Goal: Information Seeking & Learning: Find specific page/section

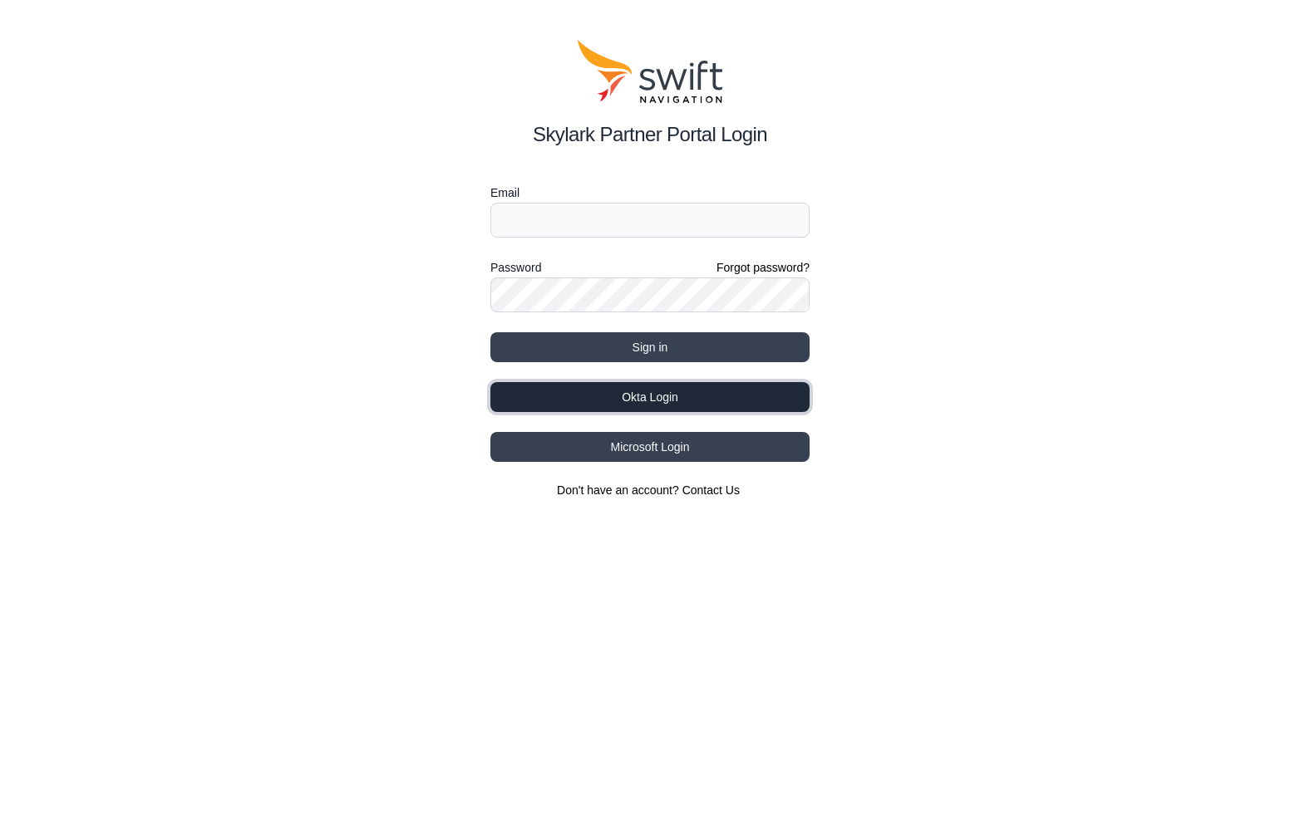
click at [715, 392] on button "Okta Login" at bounding box center [649, 397] width 319 height 30
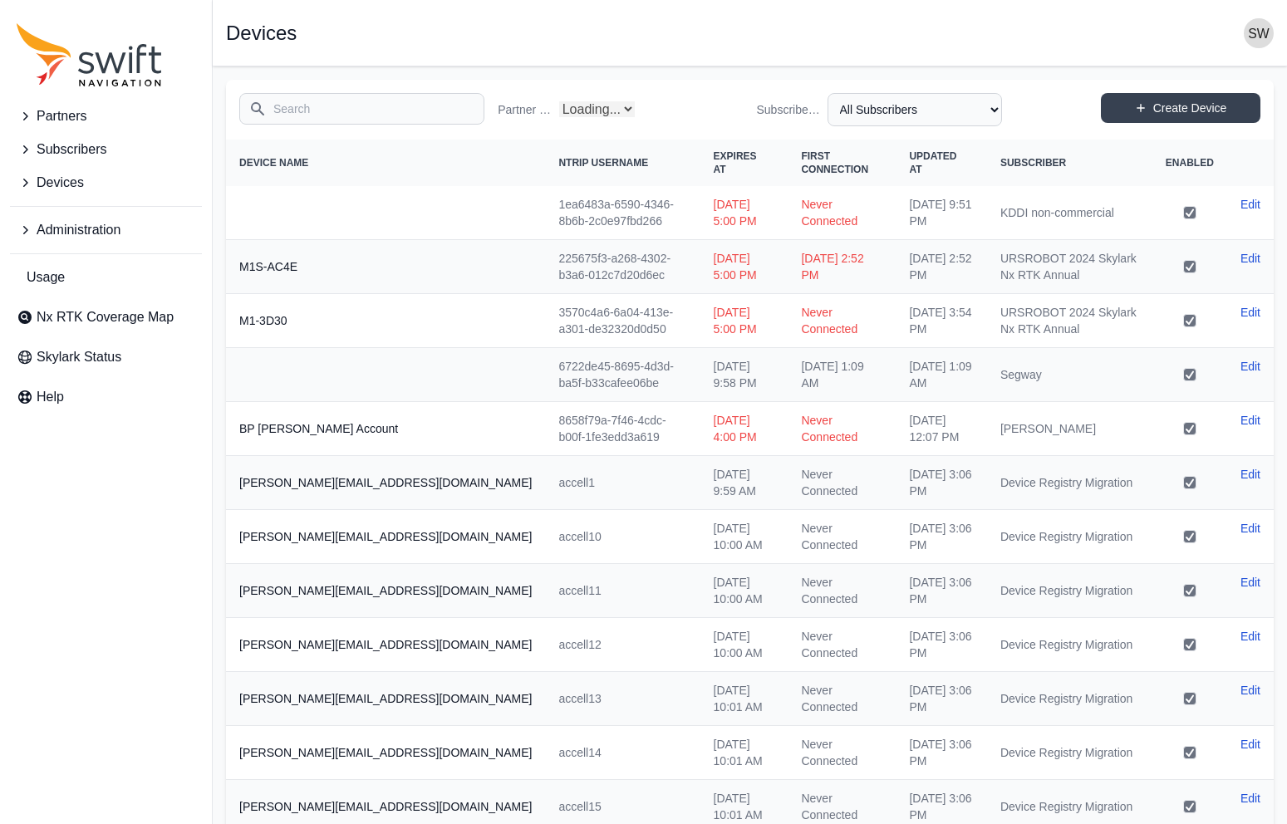
select select "Partner Name"
click at [22, 232] on icon "Sidenav" at bounding box center [25, 230] width 17 height 17
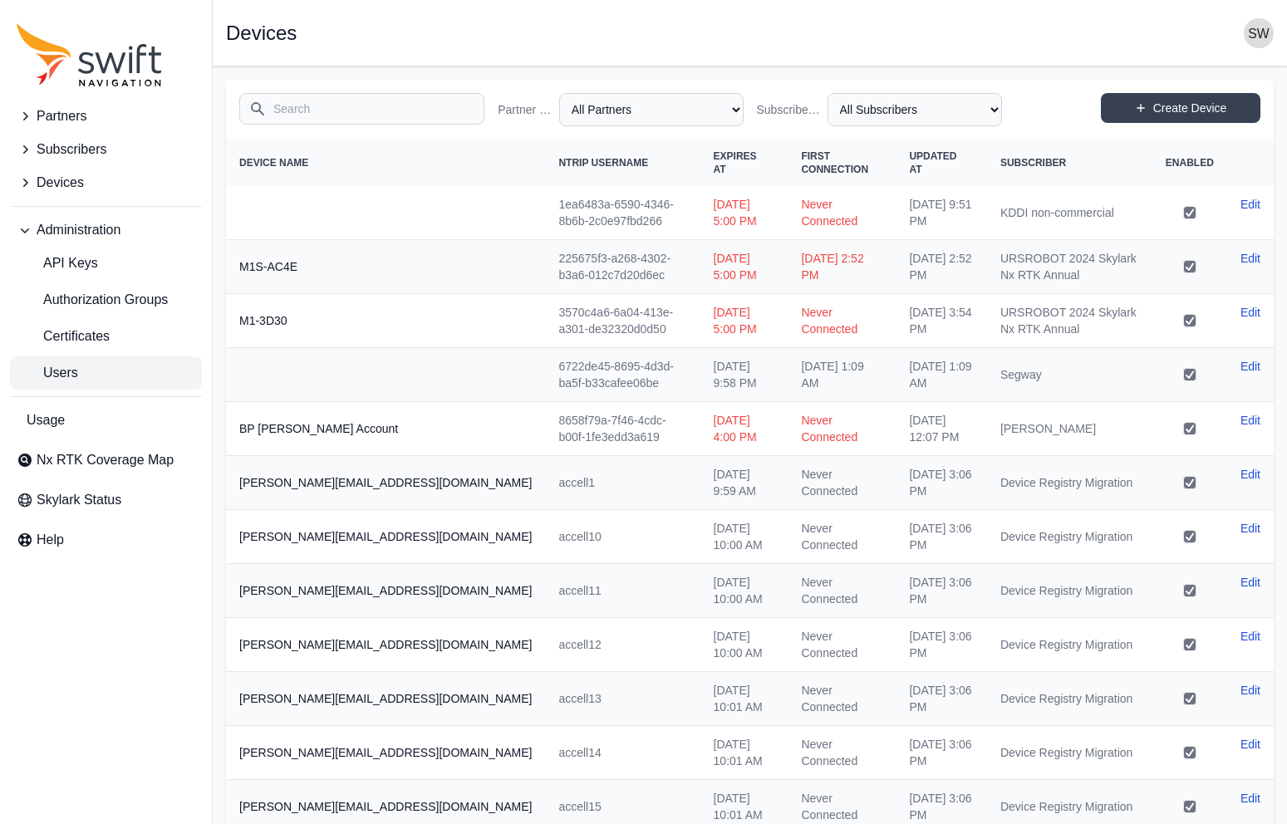
click at [69, 372] on span "Users" at bounding box center [47, 373] width 61 height 20
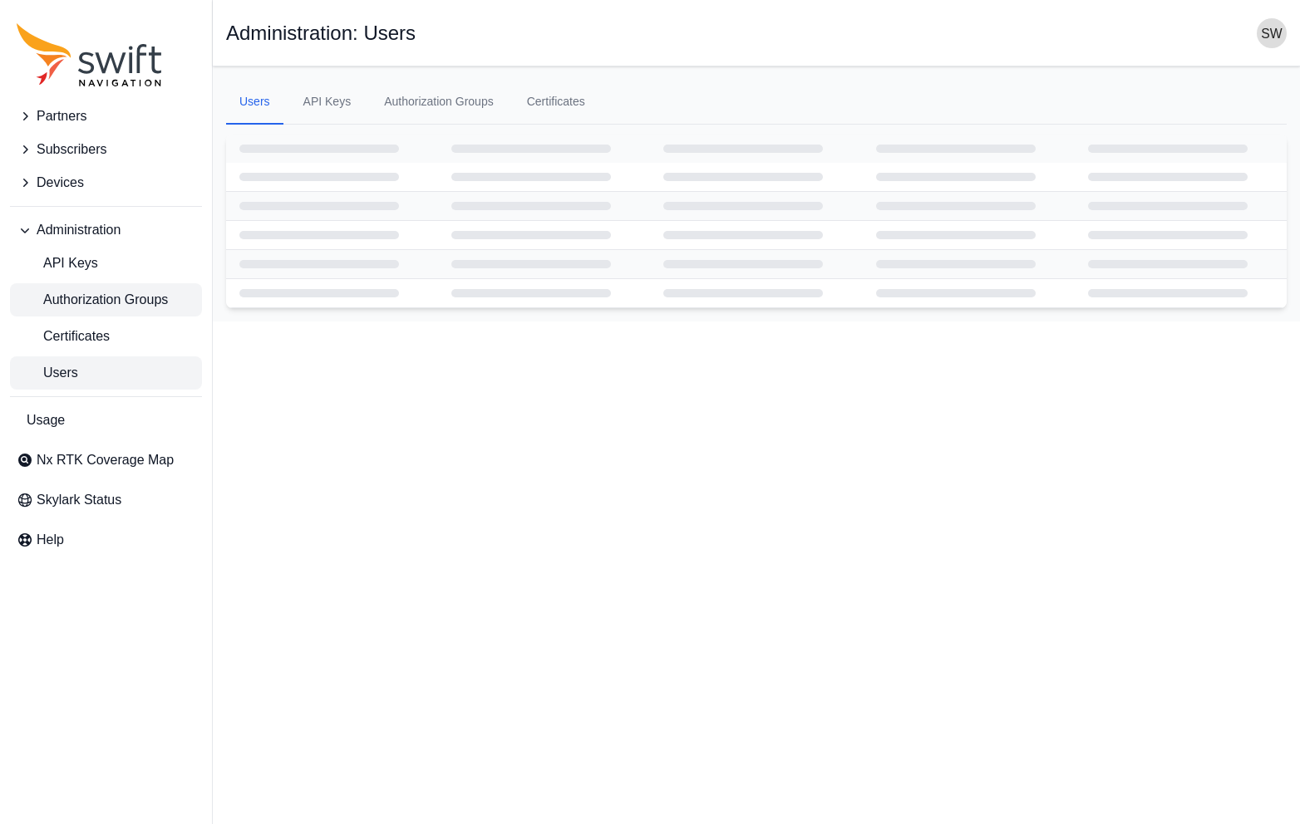
select select "ab3272ce-40d0-4c94-a524-96a758ab755c"
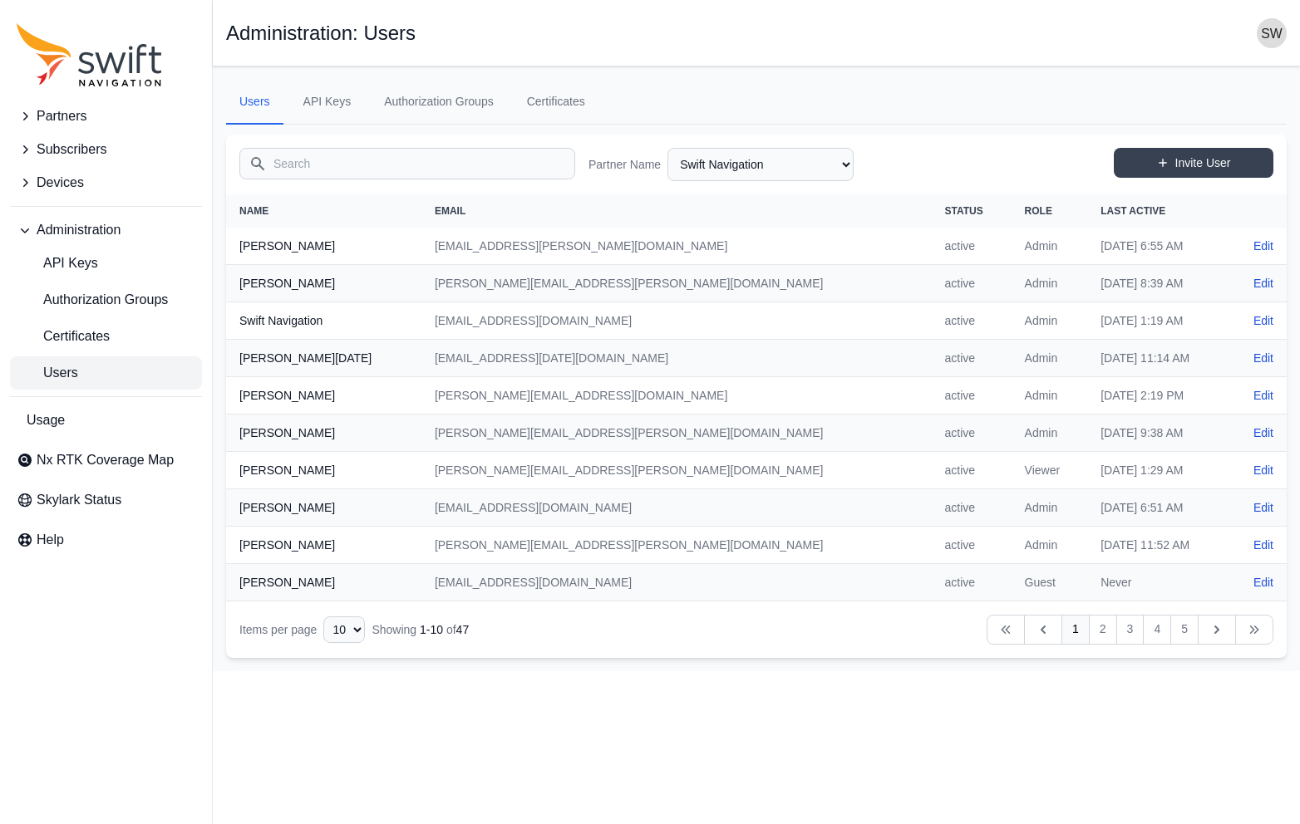
click at [376, 165] on input "Search" at bounding box center [407, 164] width 336 height 32
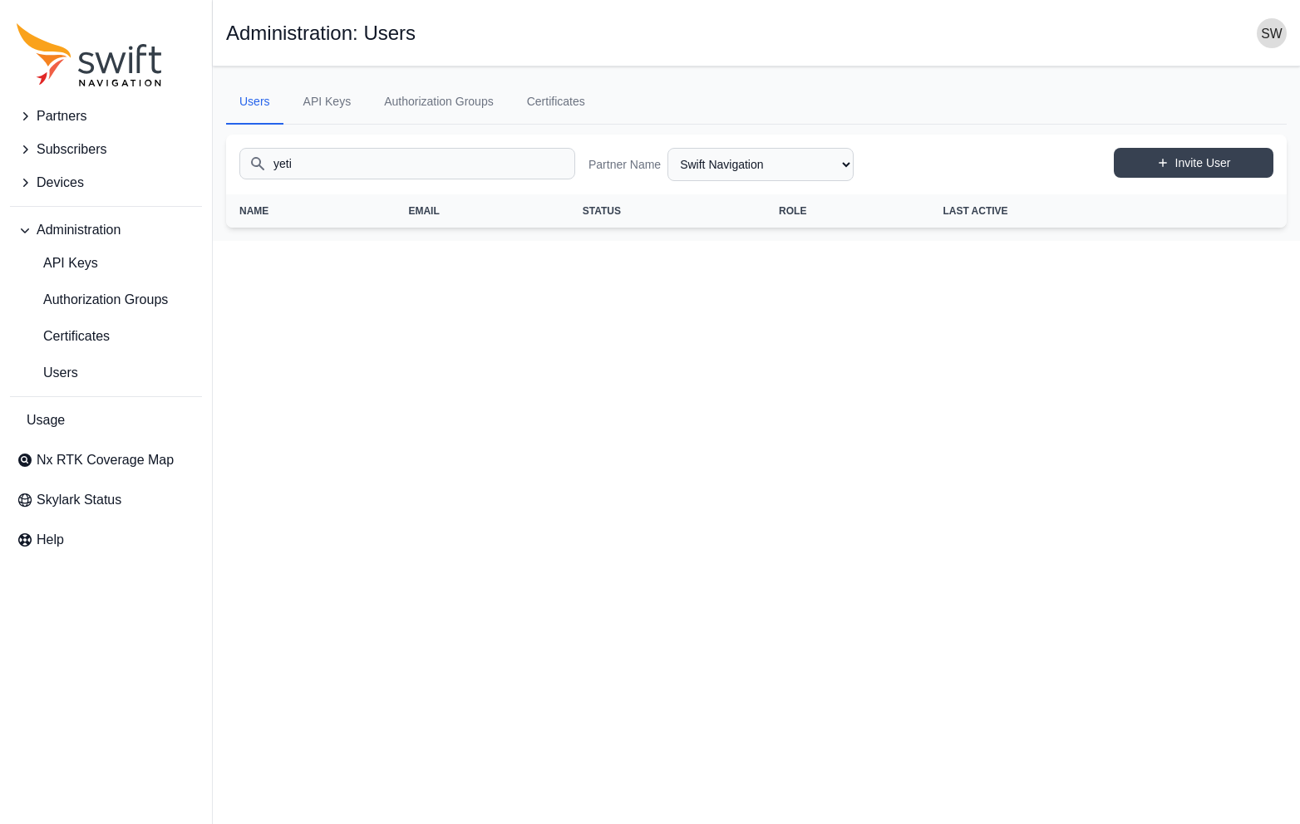
type input "yeti"
click at [842, 164] on select "AlpsAlpine Asensing Bad Elf Bench Mark Equipment & Supplies Inc. Benchmark Tool…" at bounding box center [760, 164] width 186 height 33
click at [667, 148] on select "AlpsAlpine Asensing Bad Elf Bench Mark Equipment & Supplies Inc. Benchmark Tool…" at bounding box center [760, 164] width 186 height 33
select select "11cb55f4-0334-4c66-8e50-08172a6af4be"
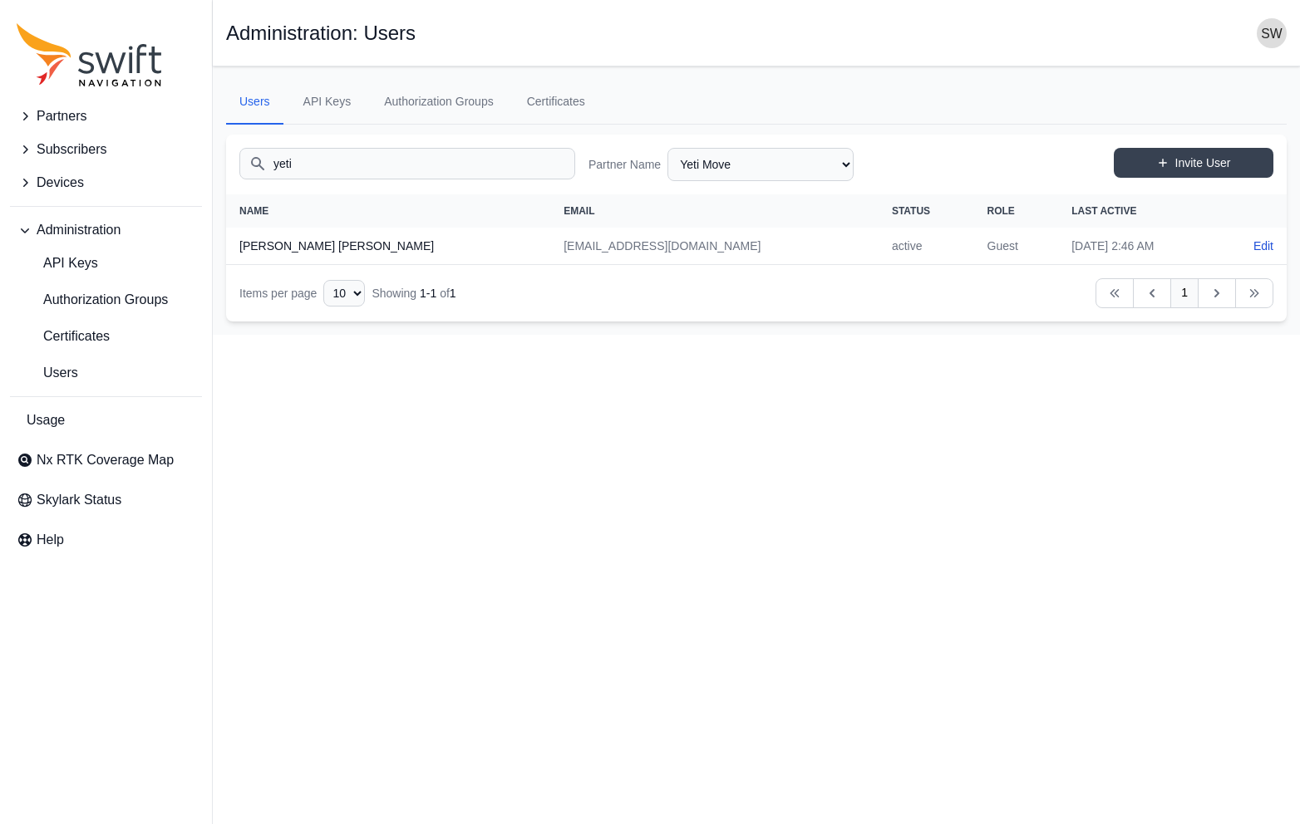
click at [24, 113] on icon "Sidenav" at bounding box center [25, 116] width 5 height 8
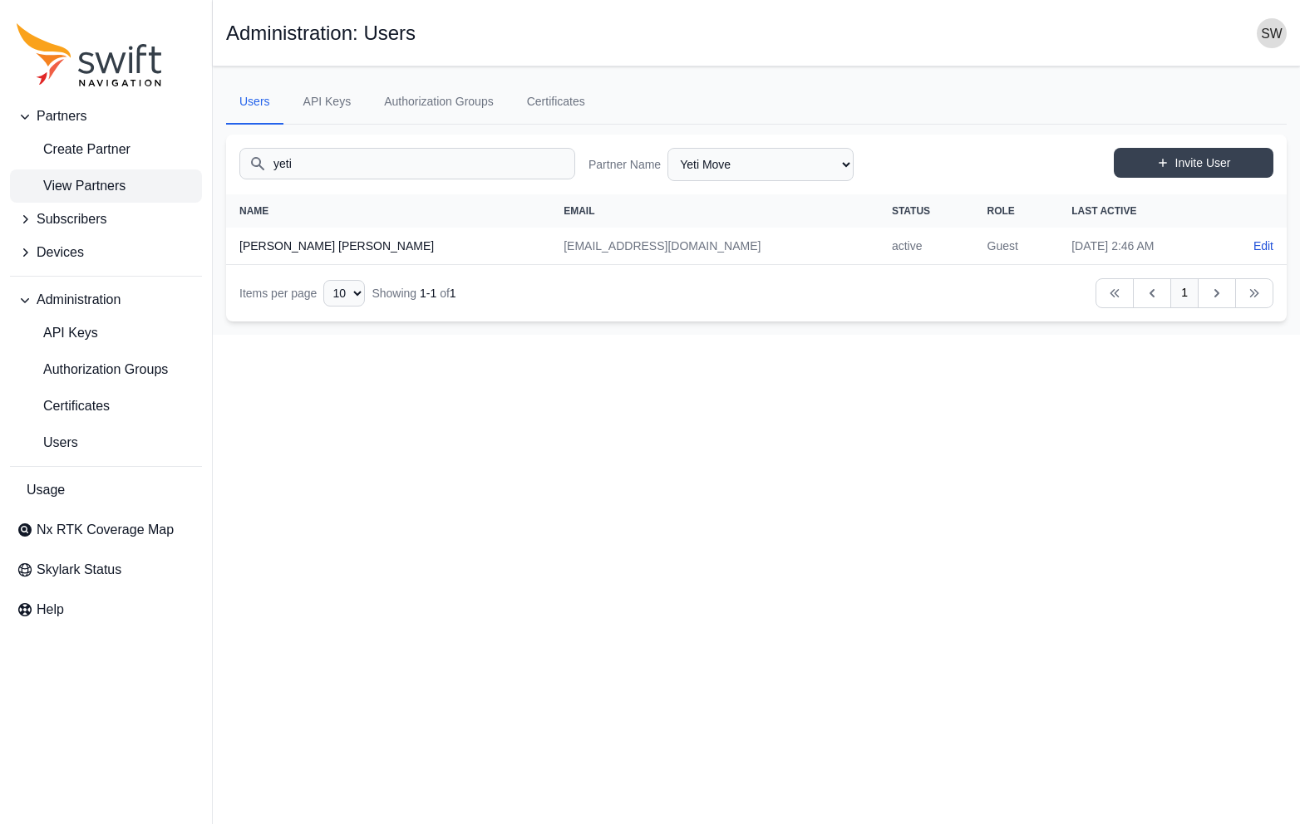
click at [67, 190] on span "View Partners" at bounding box center [71, 186] width 109 height 20
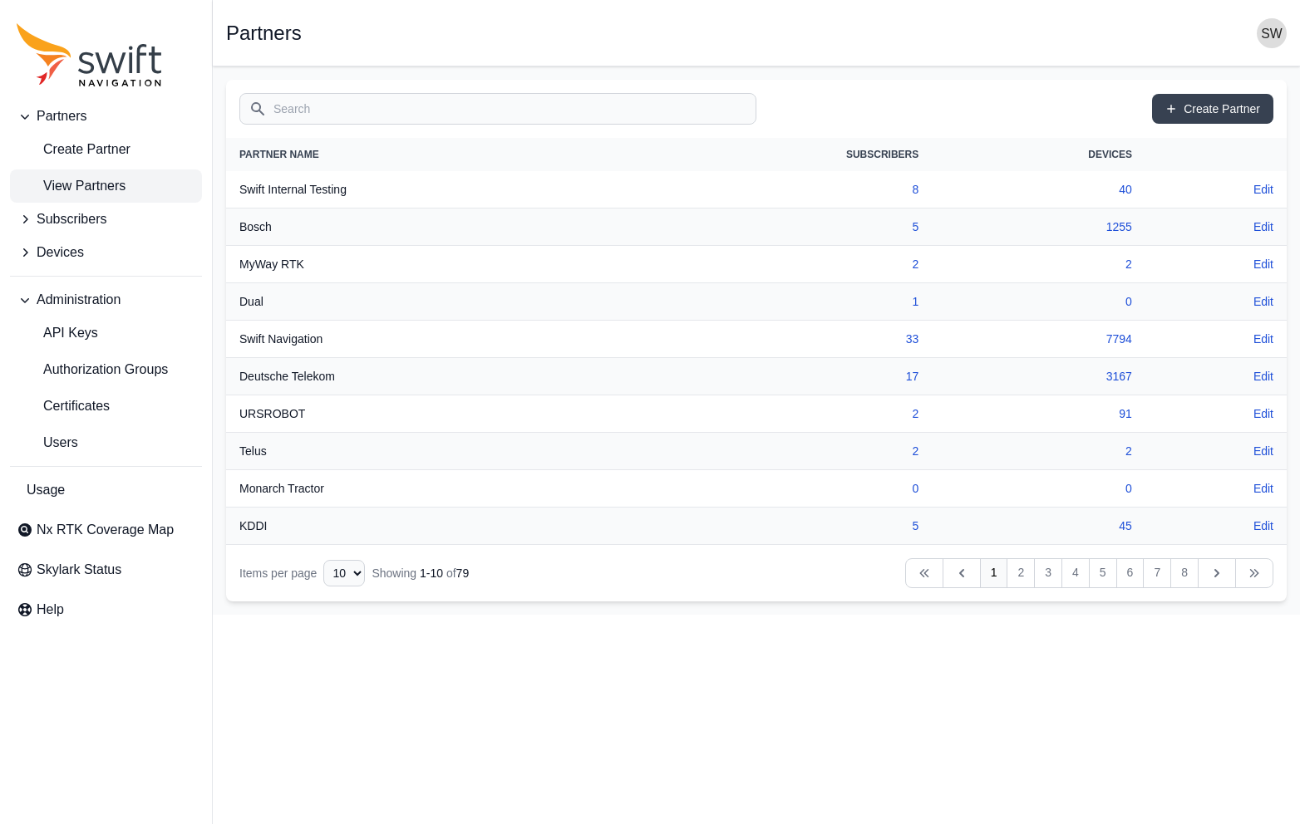
click at [439, 115] on input "Search" at bounding box center [497, 109] width 517 height 32
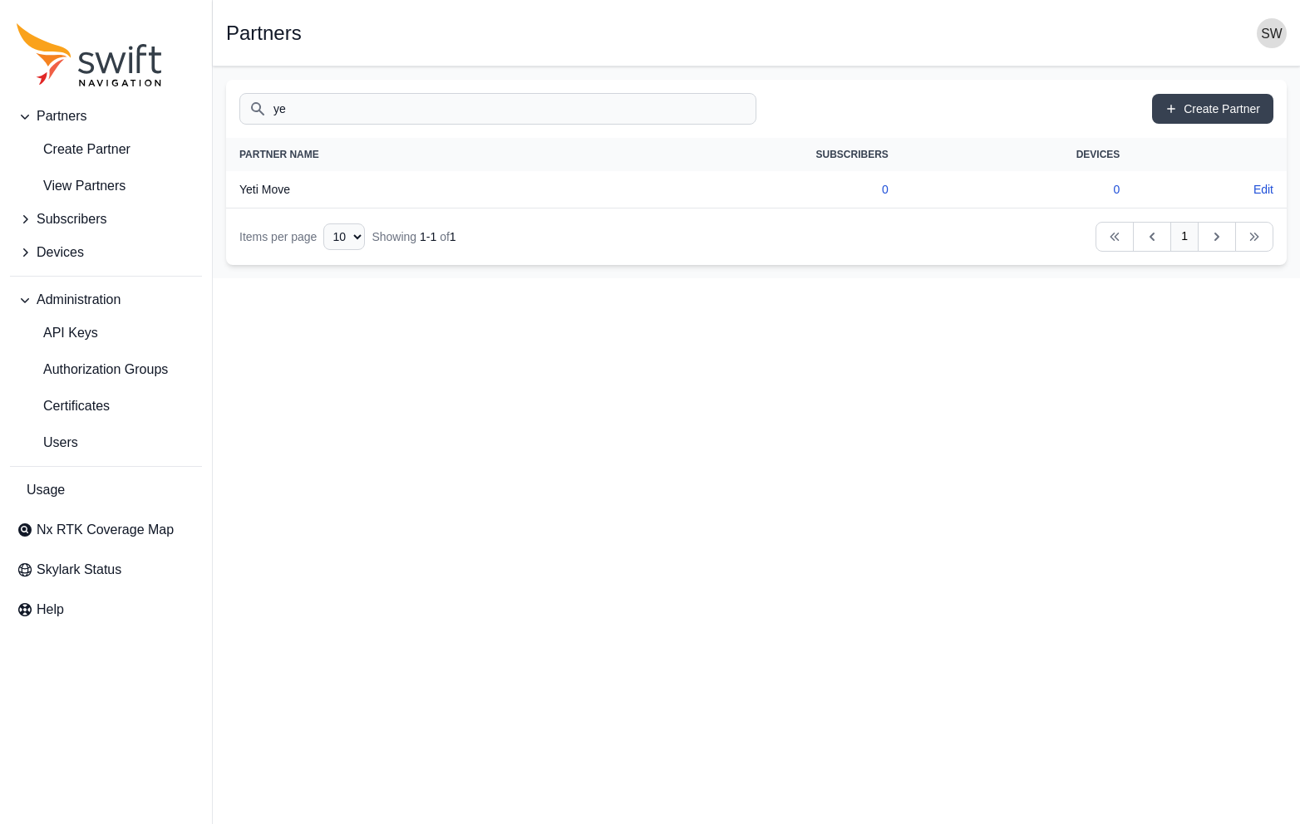
type input "ye"
click at [734, 278] on html "Partners Create Partner View Partners Subscribers Devices Administration API Ke…" at bounding box center [650, 139] width 1300 height 278
click at [73, 258] on span "Devices" at bounding box center [60, 253] width 47 height 20
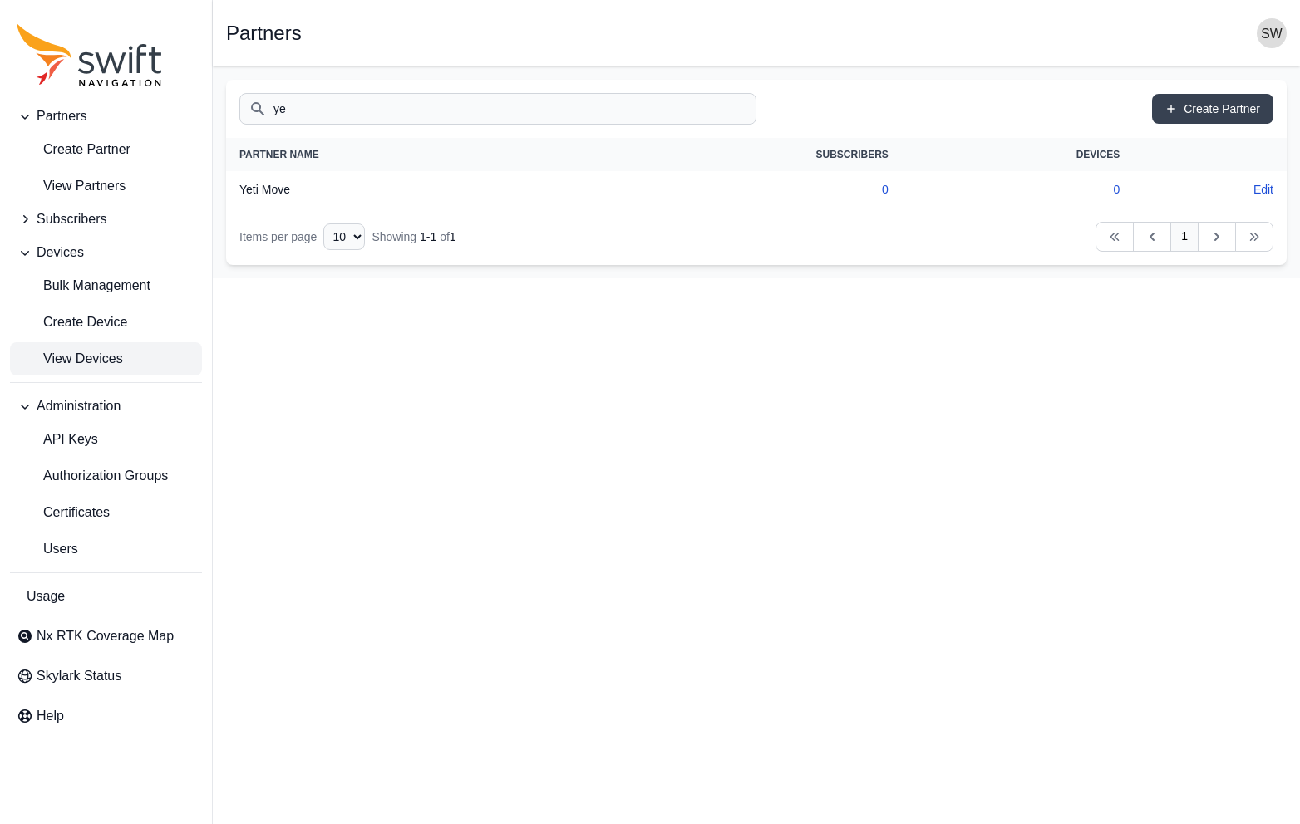
click at [81, 357] on span "View Devices" at bounding box center [70, 359] width 106 height 20
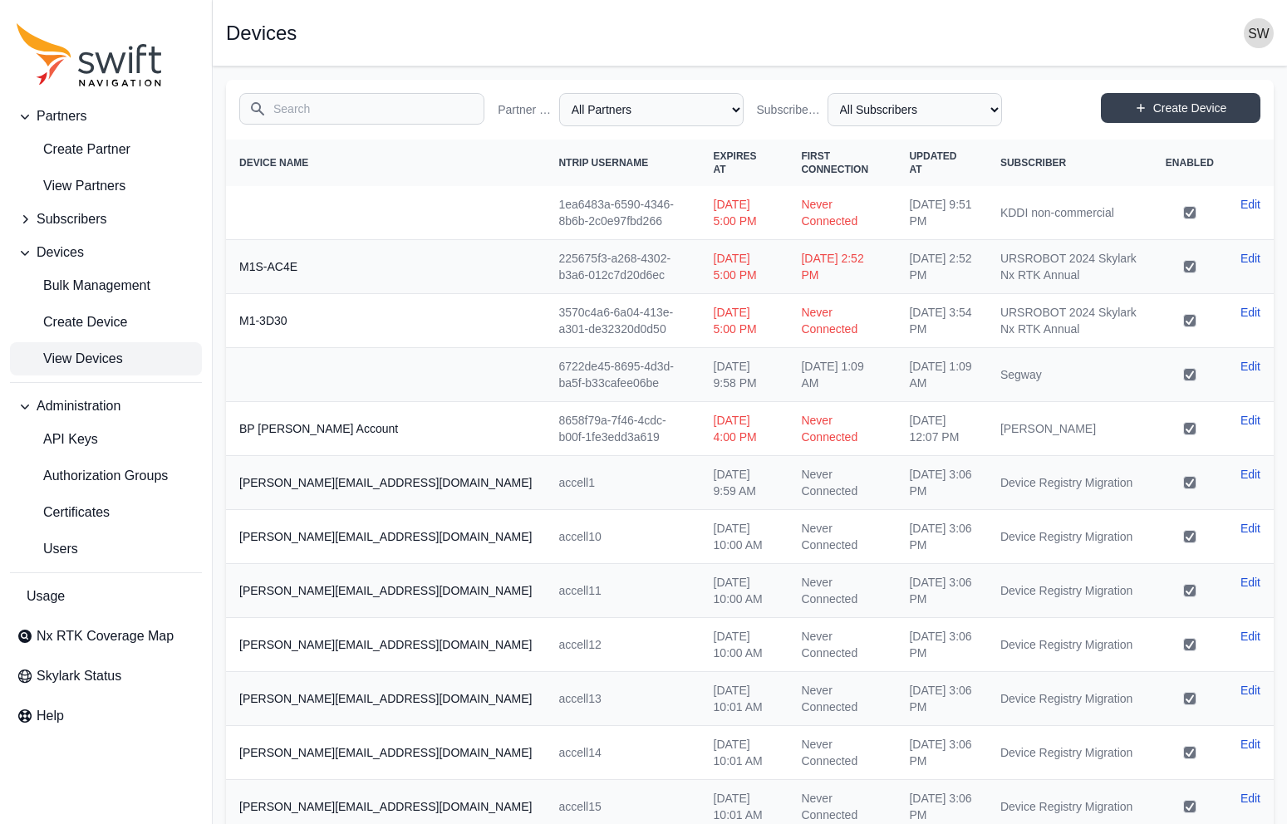
click at [346, 108] on input "Search" at bounding box center [361, 109] width 245 height 32
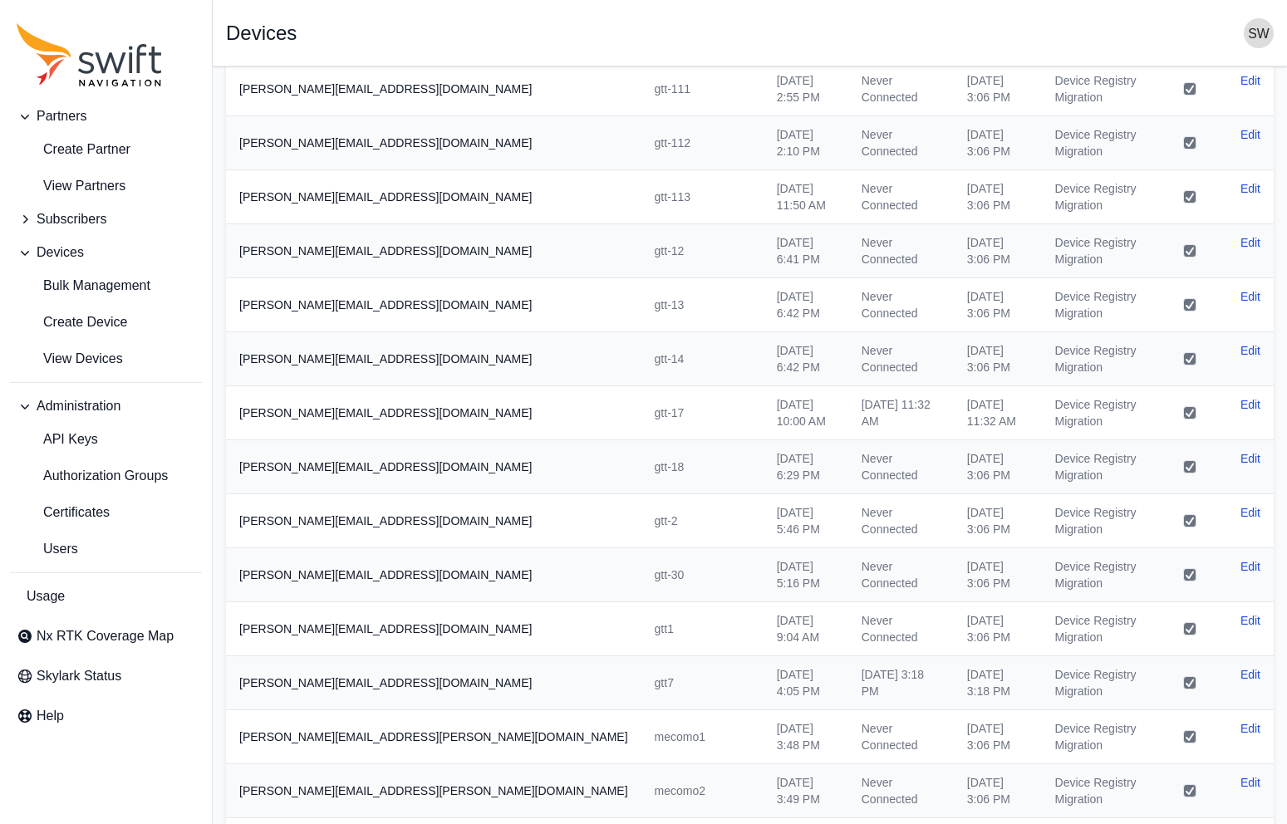
scroll to position [96, 0]
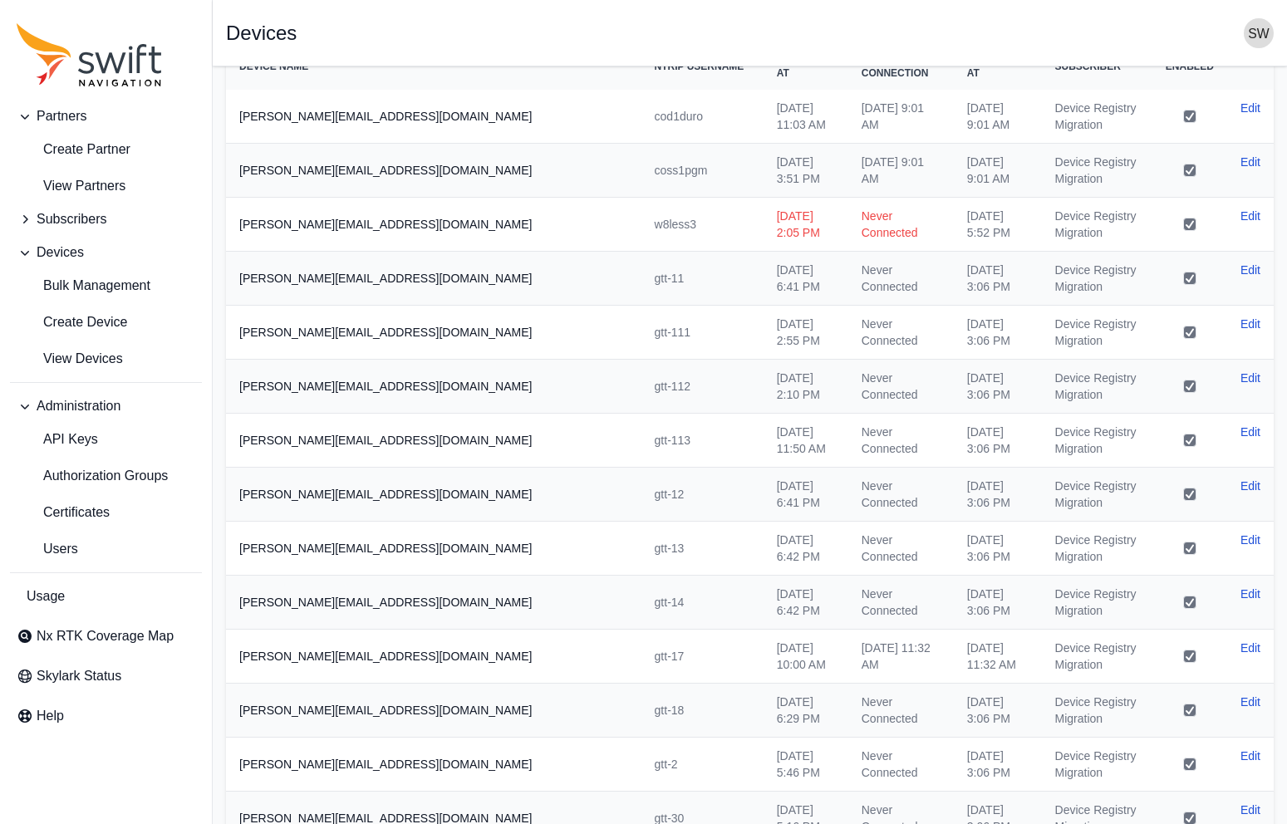
type input "[PERSON_NAME]"
